Goal: Task Accomplishment & Management: Manage account settings

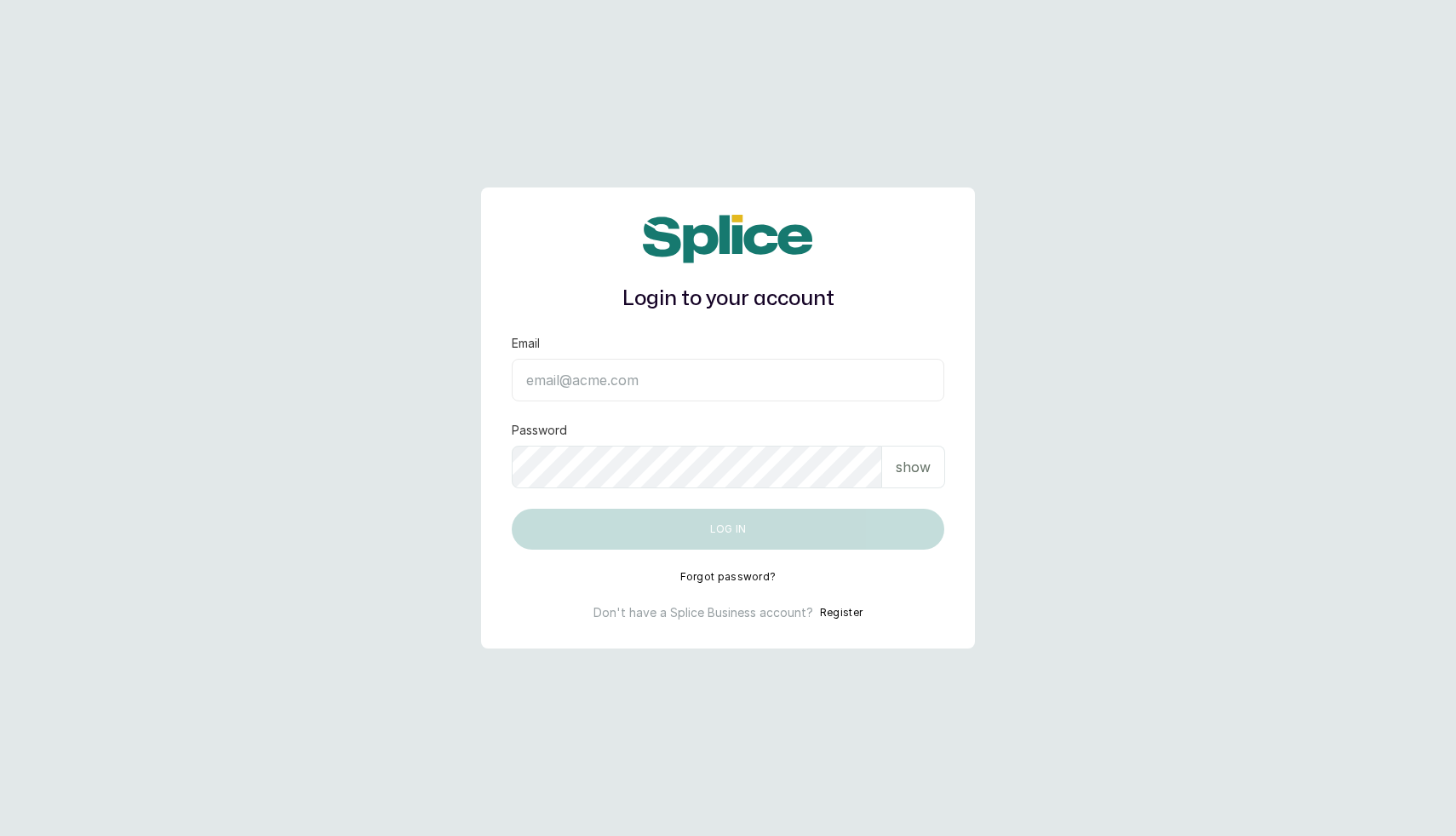
click at [612, 387] on input "Email" at bounding box center [728, 380] width 433 height 42
type input "layo@withsplice.com"
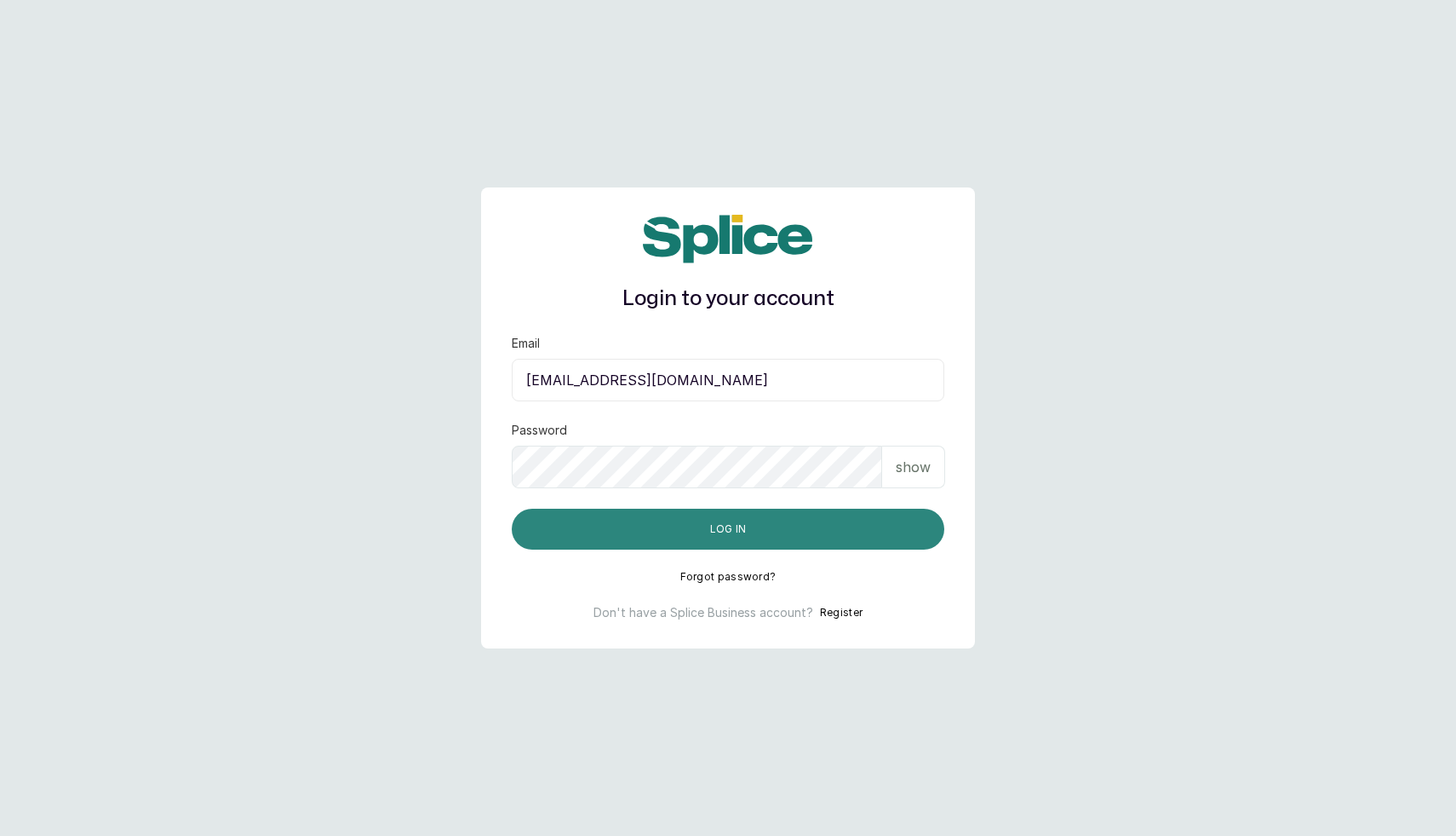
click at [786, 529] on button "Log in" at bounding box center [728, 529] width 433 height 40
